Goal: Navigation & Orientation: Find specific page/section

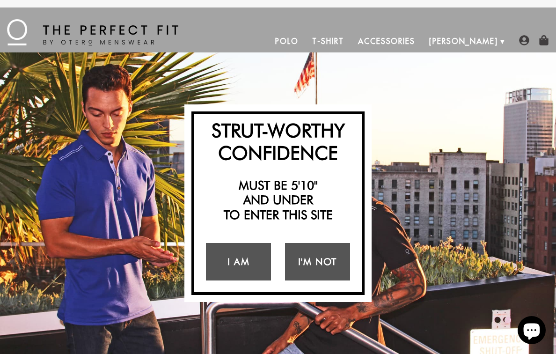
click at [422, 40] on link "Accessories" at bounding box center [386, 41] width 71 height 22
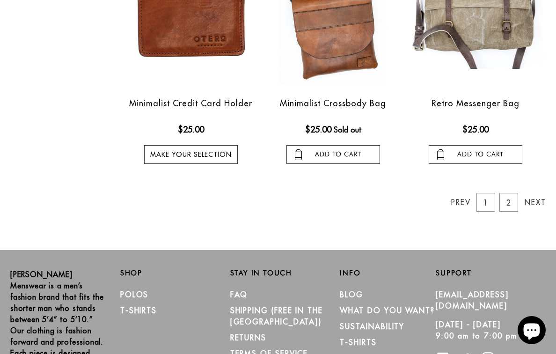
scroll to position [936, 0]
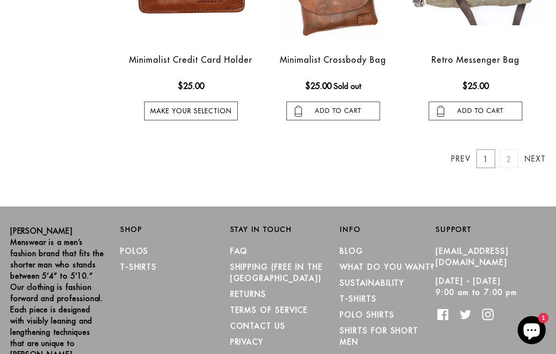
click at [506, 160] on link "2" at bounding box center [508, 158] width 19 height 19
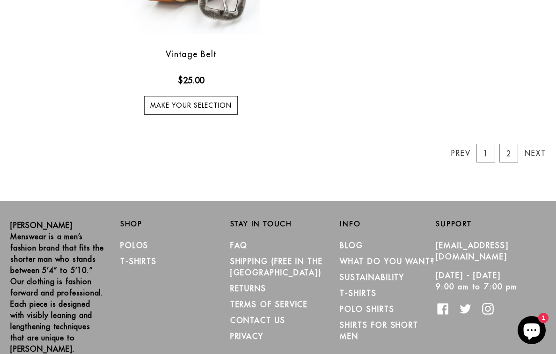
scroll to position [768, 0]
